Goal: Check status: Check status

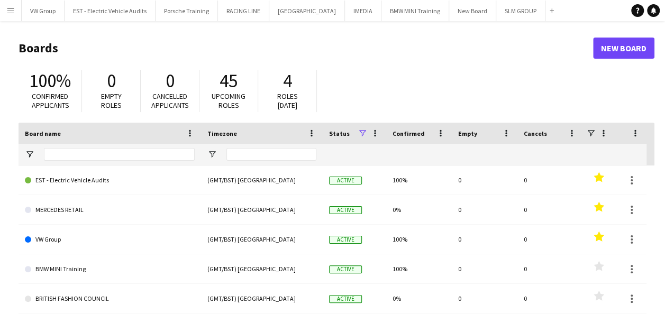
click at [10, 8] on app-icon "Menu" at bounding box center [10, 10] width 8 height 8
click at [240, 10] on button "RACING LINE Close" at bounding box center [243, 11] width 51 height 21
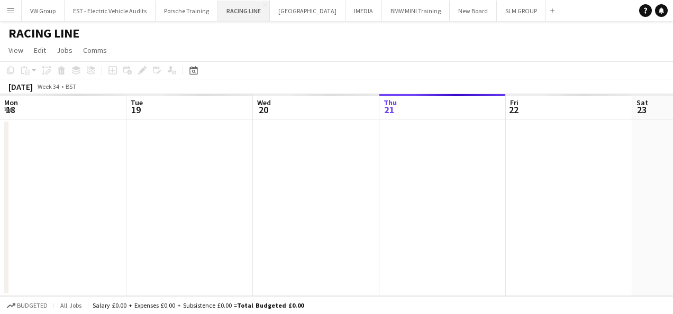
scroll to position [0, 253]
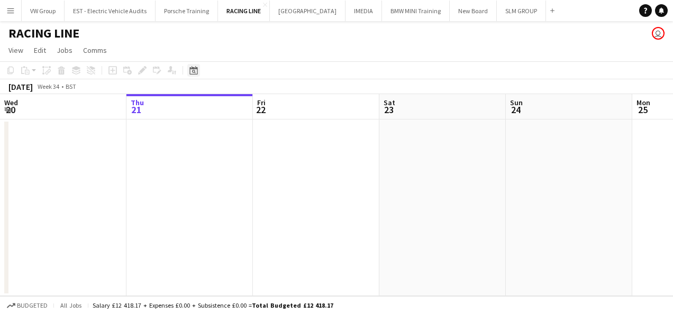
click at [193, 68] on icon at bounding box center [193, 70] width 8 height 8
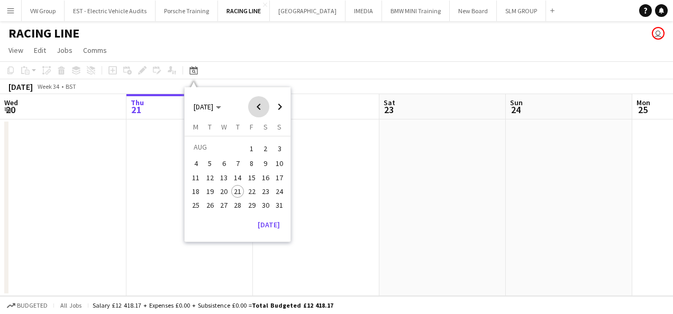
click at [256, 108] on span "Previous month" at bounding box center [258, 106] width 21 height 21
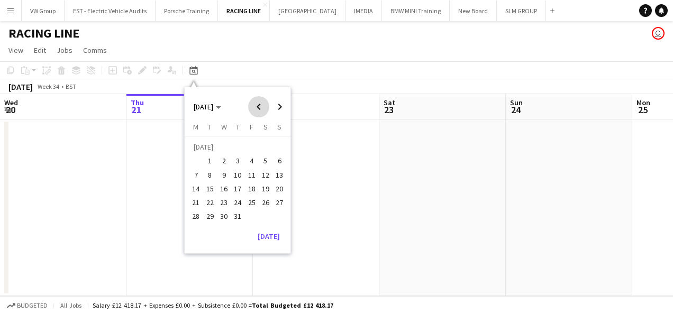
click at [256, 108] on span "Previous month" at bounding box center [258, 106] width 21 height 21
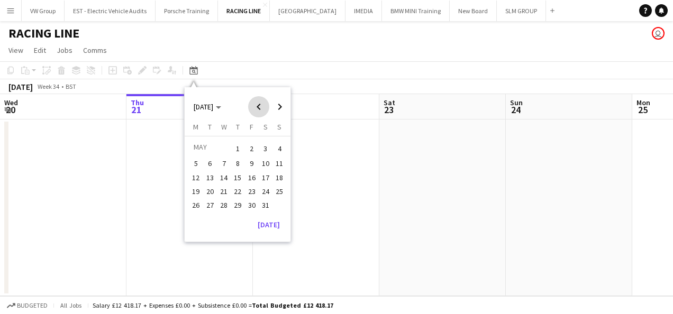
click at [256, 108] on span "Previous month" at bounding box center [258, 106] width 21 height 21
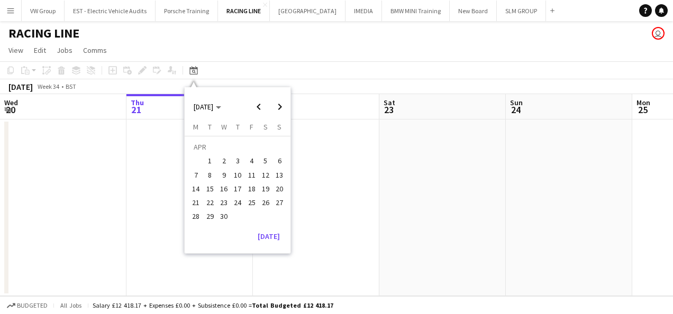
click at [210, 162] on span "1" at bounding box center [210, 161] width 13 height 13
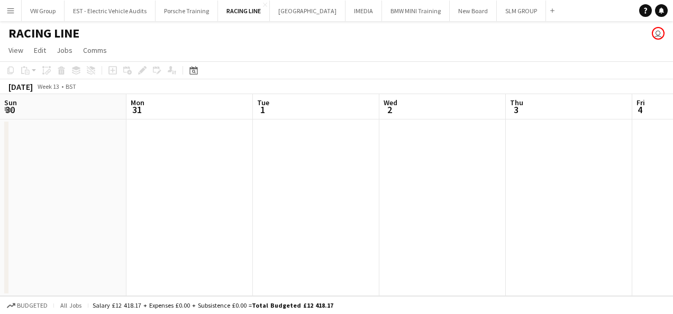
scroll to position [0, 364]
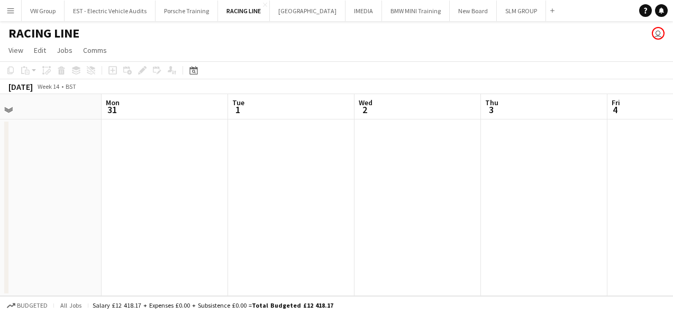
drag, startPoint x: 377, startPoint y: 200, endPoint x: 168, endPoint y: 245, distance: 213.8
click at [168, 245] on app-calendar-viewport "Fri 28 Sat 29 Sun 30 Mon 31 Tue 1 Wed 2 Thu 3 Fri 4 Sat 5 Sun 6 Mon 7" at bounding box center [336, 195] width 673 height 202
drag, startPoint x: 423, startPoint y: 208, endPoint x: 102, endPoint y: 290, distance: 331.7
click at [102, 290] on app-calendar-viewport "Tue 1 Wed 2 Thu 3 Fri 4 Sat 5 Sun 6 Mon 7 Tue 8 Wed 9 Thu 10 Fri 11" at bounding box center [336, 195] width 673 height 202
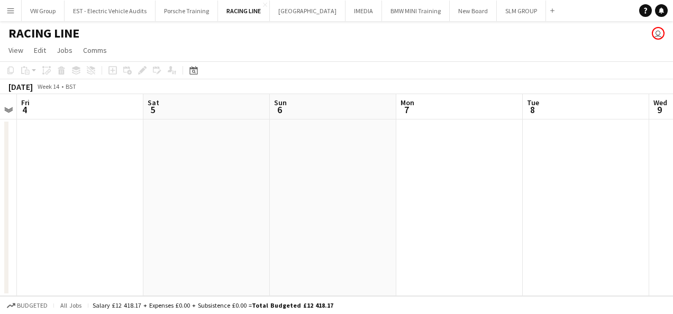
scroll to position [0, 389]
drag, startPoint x: 454, startPoint y: 235, endPoint x: 132, endPoint y: 268, distance: 323.8
click at [145, 270] on app-calendar-viewport "Tue 1 Wed 2 Thu 3 Fri 4 Sat 5 Sun 6 Mon 7 Tue 8 Wed 9 Thu 10 Fri 11" at bounding box center [336, 195] width 673 height 202
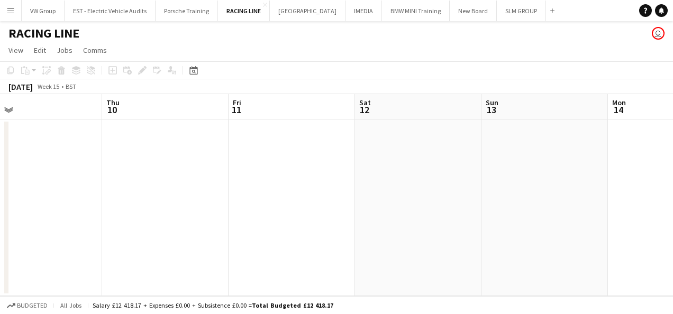
drag, startPoint x: 477, startPoint y: 205, endPoint x: 134, endPoint y: 234, distance: 343.4
click at [134, 234] on app-calendar-viewport "Mon 7 Tue 8 Wed 9 Thu 10 Fri 11 Sat 12 Sun 13 Mon 14 Tue 15 Wed 16 Thu 17" at bounding box center [336, 195] width 673 height 202
drag, startPoint x: 425, startPoint y: 206, endPoint x: 98, endPoint y: 206, distance: 326.3
click at [98, 207] on app-calendar-viewport "Mon 7 Tue 8 Wed 9 Thu 10 Fri 11 Sat 12 Sun 13 Mon 14 Tue 15 Wed 16 Thu 17" at bounding box center [336, 195] width 673 height 202
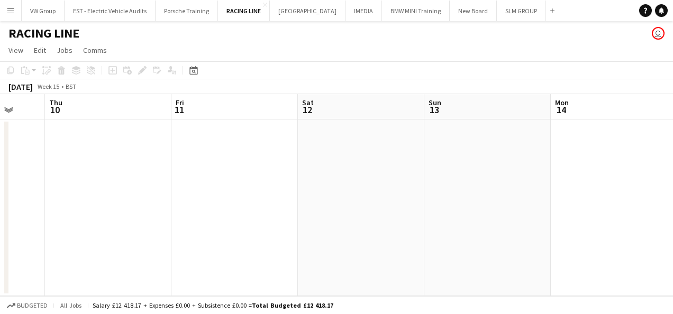
scroll to position [0, 355]
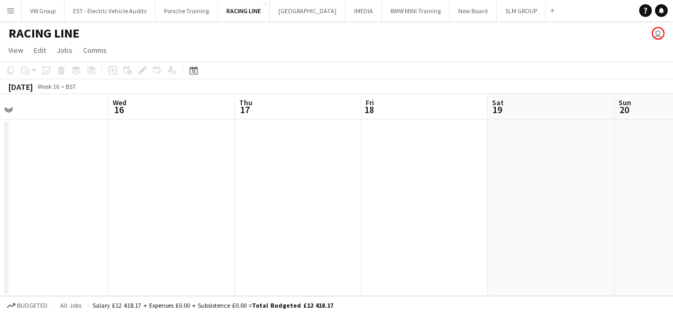
drag, startPoint x: 470, startPoint y: 160, endPoint x: 32, endPoint y: 210, distance: 440.8
click at [34, 210] on app-calendar-viewport "Fri 11 Sat 12 Sun 13 Mon 14 Tue 15 Wed 16 Thu 17 Fri 18 Sat 19 Sun 20 Mon 21" at bounding box center [336, 195] width 673 height 202
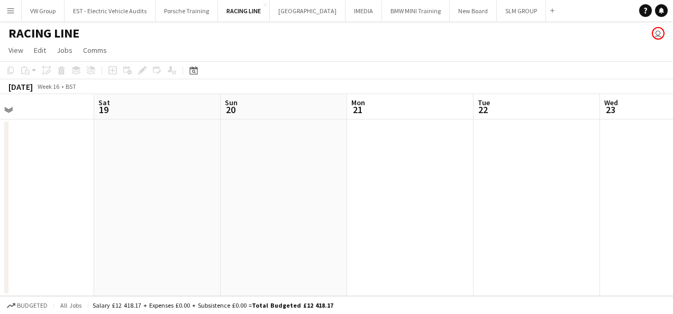
drag, startPoint x: 379, startPoint y: 196, endPoint x: 0, endPoint y: 261, distance: 384.8
click at [0, 261] on html "Menu Boards Boards Boards All jobs Status Workforce Workforce My Workforce Recr…" at bounding box center [336, 157] width 673 height 314
drag, startPoint x: 582, startPoint y: 202, endPoint x: 180, endPoint y: 237, distance: 404.0
click at [181, 237] on app-calendar-viewport "Tue 15 Wed 16 Thu 17 Fri 18 Sat 19 Sun 20 Mon 21 Tue 22 Wed 23 Thu 24 Fri 25" at bounding box center [336, 195] width 673 height 202
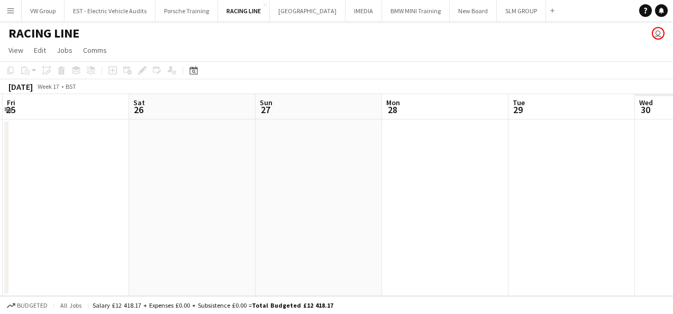
drag, startPoint x: 553, startPoint y: 191, endPoint x: 93, endPoint y: 279, distance: 468.4
click at [97, 279] on app-calendar-viewport "Mon 21 Tue 22 Wed 23 Thu 24 Fri 25 Sat 26 Sun 27 Mon 28 Tue 29 Wed 30 Thu 1" at bounding box center [336, 195] width 673 height 202
drag, startPoint x: 517, startPoint y: 221, endPoint x: 238, endPoint y: 248, distance: 280.6
click at [410, 223] on app-calendar-viewport "Mon 21 Tue 22 Wed 23 Thu 24 Fri 25 Sat 26 Sun 27 Mon 28 Tue 29 Wed 30 Thu 1" at bounding box center [336, 195] width 673 height 202
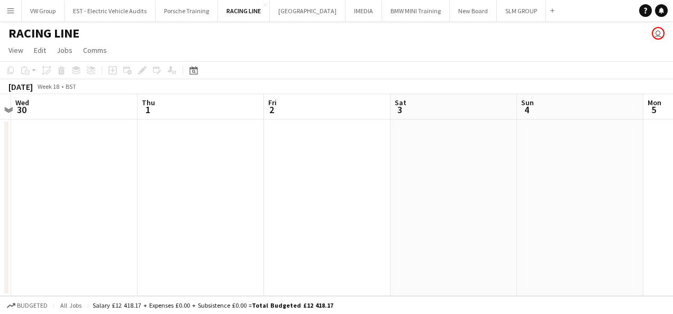
scroll to position [0, 299]
drag, startPoint x: 468, startPoint y: 204, endPoint x: 28, endPoint y: 288, distance: 447.5
click at [28, 290] on app-calendar-viewport "Sun 27 Mon 28 Tue 29 Wed 30 Thu 1 Fri 2 Sat 3 Sun 4 Mon 5 Tue 6 Wed 7" at bounding box center [336, 195] width 673 height 202
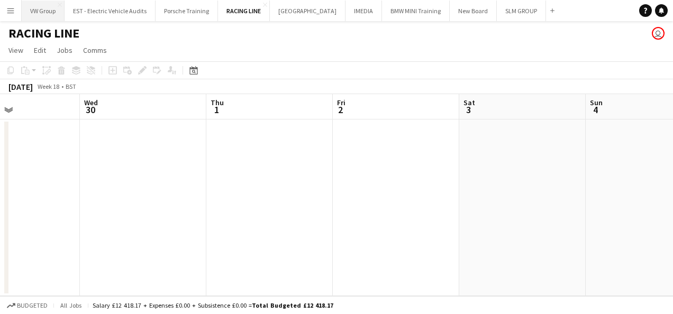
click at [49, 11] on button "VW Group Close" at bounding box center [43, 11] width 43 height 21
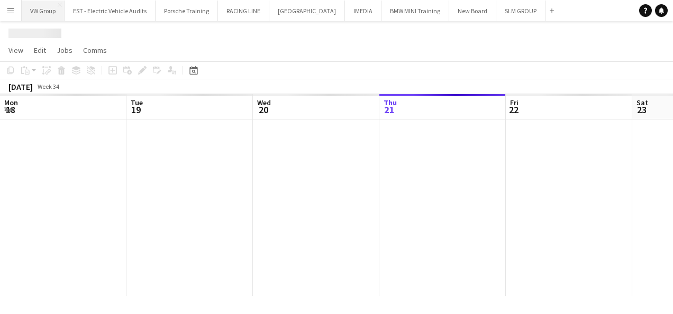
scroll to position [0, 253]
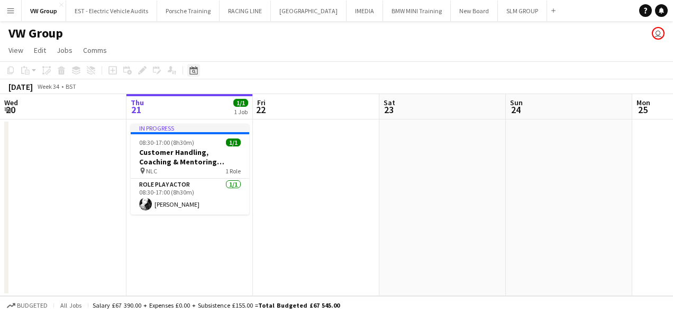
click at [194, 71] on icon "Date picker" at bounding box center [193, 70] width 8 height 8
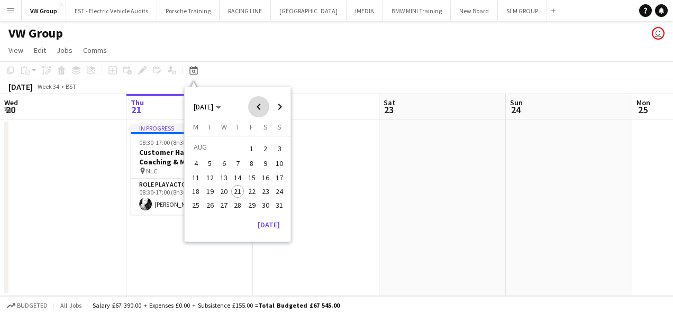
click at [258, 107] on span "Previous month" at bounding box center [258, 106] width 21 height 21
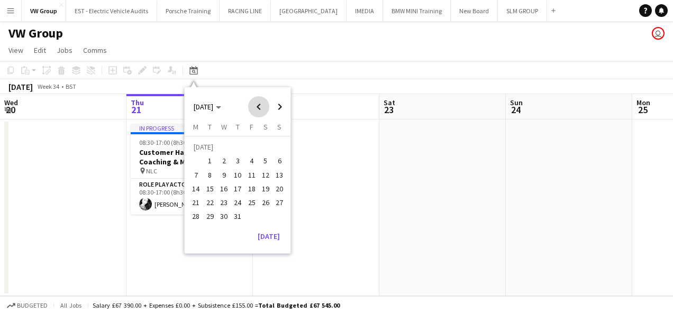
click at [258, 107] on span "Previous month" at bounding box center [258, 106] width 21 height 21
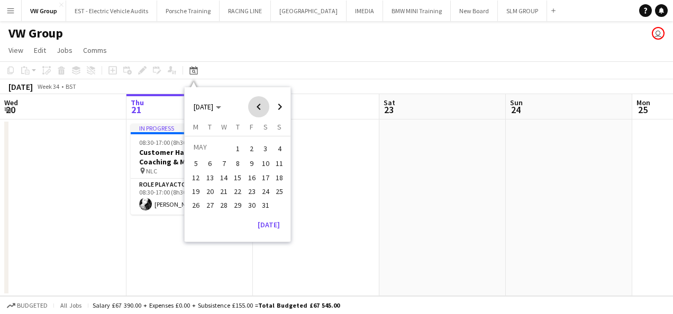
click at [258, 107] on span "Previous month" at bounding box center [258, 106] width 21 height 21
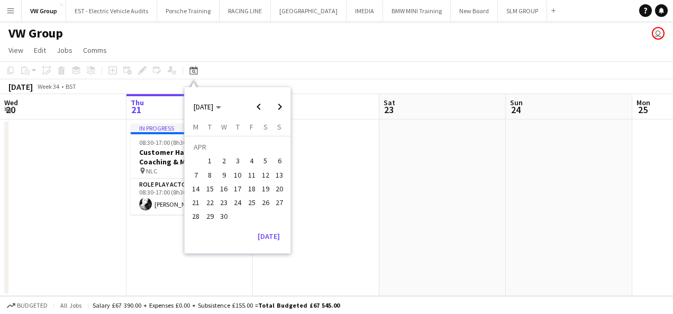
click at [212, 161] on span "1" at bounding box center [210, 161] width 13 height 13
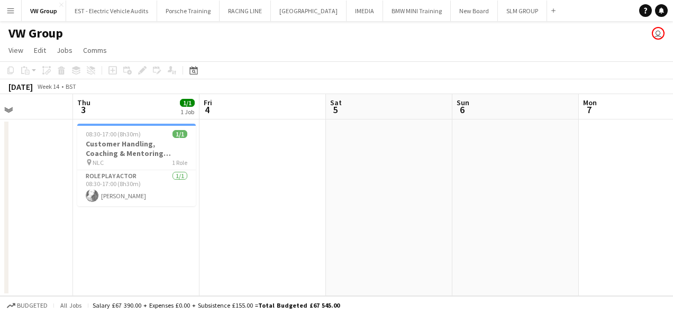
scroll to position [0, 394]
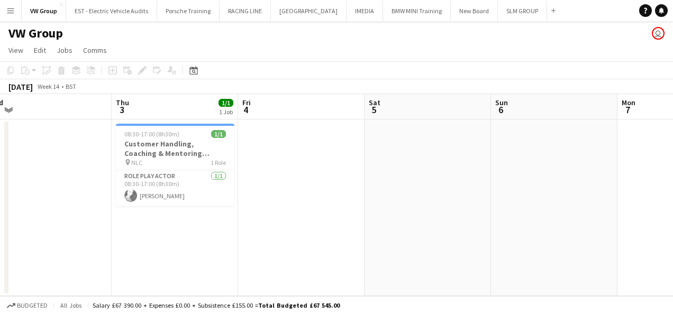
drag, startPoint x: 572, startPoint y: 253, endPoint x: 175, endPoint y: 341, distance: 407.4
click at [175, 314] on html "Menu Boards Boards Boards All jobs Status Workforce Workforce My Workforce Recr…" at bounding box center [336, 157] width 673 height 314
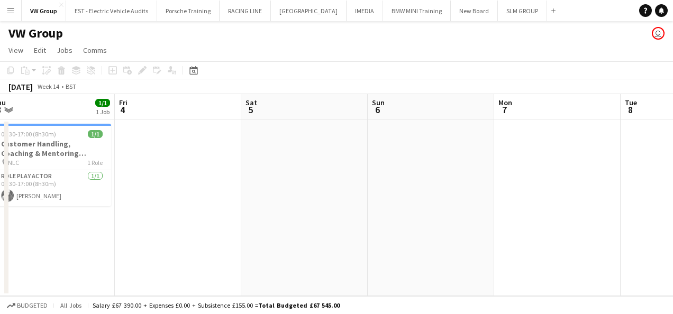
scroll to position [0, 452]
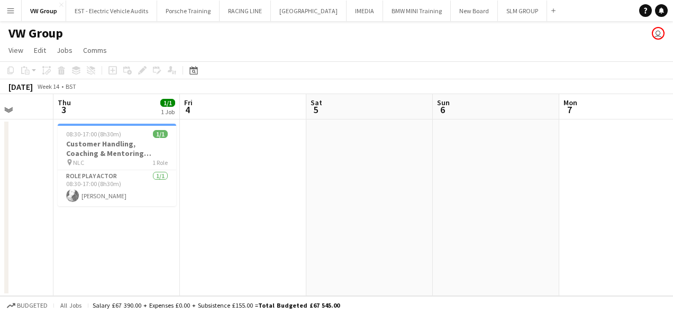
drag, startPoint x: 543, startPoint y: 276, endPoint x: 171, endPoint y: 314, distance: 373.7
click at [181, 310] on app-board "VW Group user View Day view expanded Day view collapsed Month view Date picker …" at bounding box center [336, 167] width 673 height 293
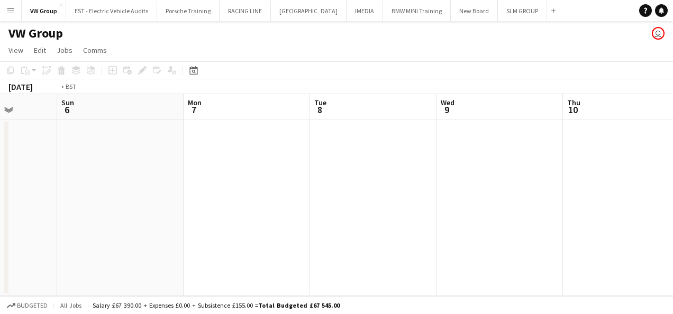
scroll to position [0, 399]
drag, startPoint x: 569, startPoint y: 236, endPoint x: 49, endPoint y: 321, distance: 526.8
click at [49, 314] on html "Menu Boards Boards Boards All jobs Status Workforce Workforce My Workforce Recr…" at bounding box center [336, 157] width 673 height 314
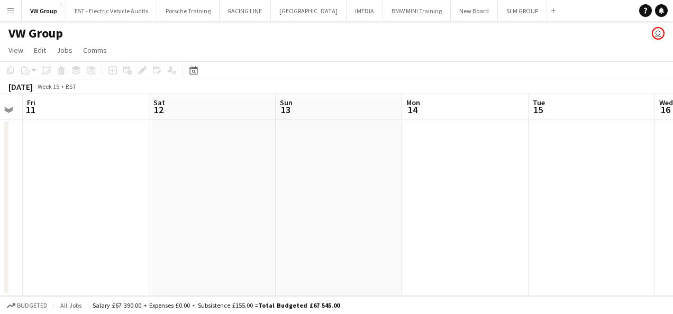
drag, startPoint x: 588, startPoint y: 218, endPoint x: 203, endPoint y: 267, distance: 388.6
click at [203, 267] on app-calendar-viewport "Mon 7 Tue 8 Wed 9 Thu 10 Fri 11 Sat 12 Sun 13 Mon 14 Tue 15 Wed 16 Thu 17" at bounding box center [336, 195] width 673 height 202
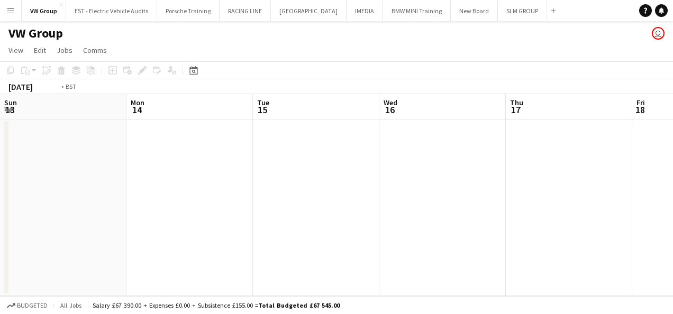
scroll to position [0, 369]
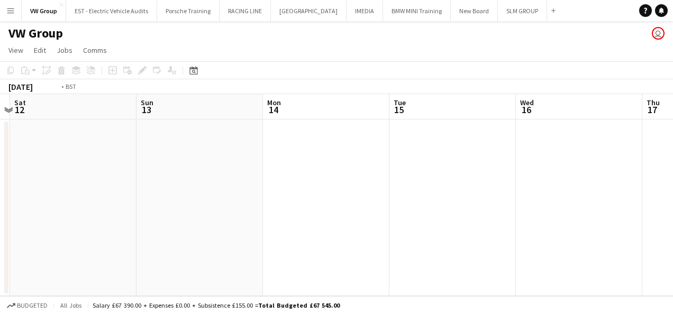
drag, startPoint x: 587, startPoint y: 186, endPoint x: 84, endPoint y: 310, distance: 518.1
click at [84, 310] on app-board "VW Group user View Day view expanded Day view collapsed Month view Date picker …" at bounding box center [336, 167] width 673 height 293
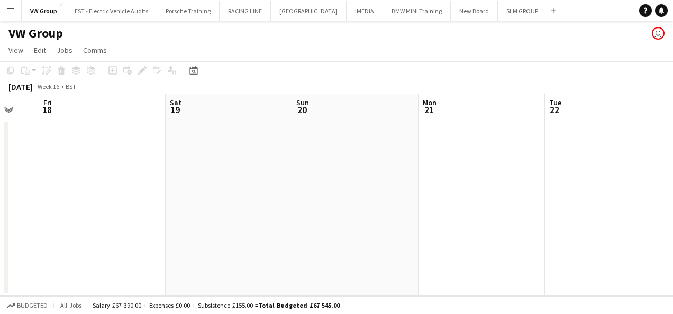
drag, startPoint x: 564, startPoint y: 189, endPoint x: 210, endPoint y: 238, distance: 356.6
click at [210, 238] on app-calendar-viewport "Mon 14 Tue 15 Wed 16 Thu 17 Fri 18 Sat 19 Sun 20 Mon 21 Tue 22 Wed 23 Thu 24" at bounding box center [336, 195] width 673 height 202
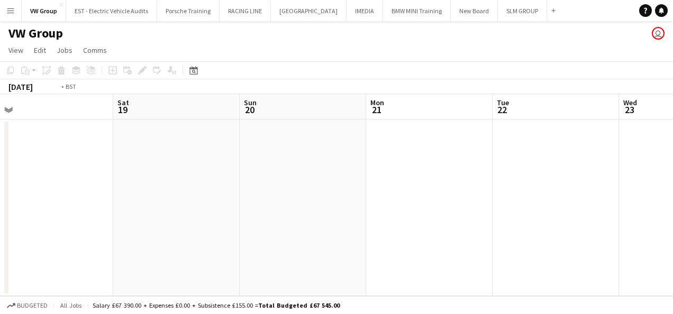
drag, startPoint x: 507, startPoint y: 182, endPoint x: 62, endPoint y: 285, distance: 456.5
click at [62, 285] on app-calendar-viewport "Wed 16 Thu 17 Fri 18 Sat 19 Sun 20 Mon 21 Tue 22 Wed 23 Thu 24 Fri 25 Sat 26" at bounding box center [336, 195] width 673 height 202
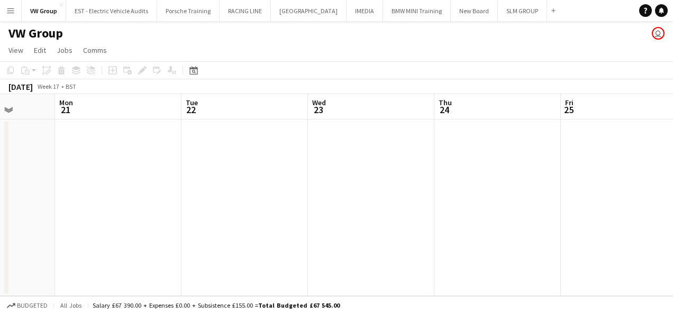
drag, startPoint x: 436, startPoint y: 214, endPoint x: 0, endPoint y: 286, distance: 441.6
click at [0, 286] on html "Menu Boards Boards Boards All jobs Status Workforce Workforce My Workforce Recr…" at bounding box center [336, 157] width 673 height 314
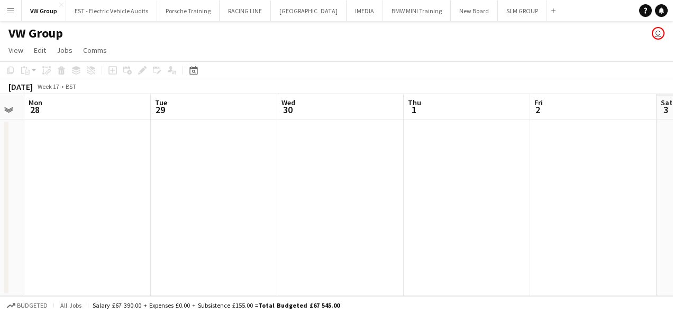
scroll to position [0, 418]
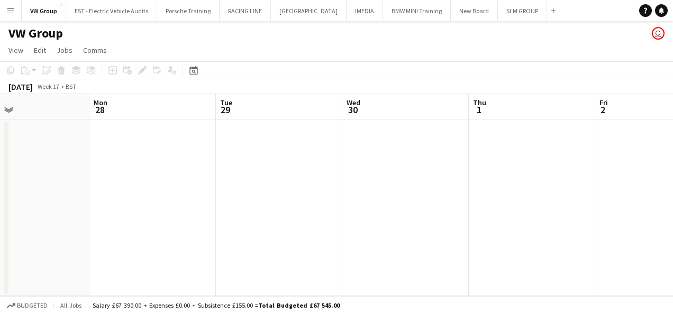
drag, startPoint x: 362, startPoint y: 213, endPoint x: 26, endPoint y: 268, distance: 340.3
click at [28, 269] on app-calendar-viewport "Thu 24 Fri 25 Sat 26 Sun 27 Mon 28 Tue 29 Wed 30 Thu 1 Fri 2 Sat 3 Sun 4" at bounding box center [336, 195] width 673 height 202
click at [26, 268] on app-date-cell at bounding box center [24, 208] width 126 height 177
